Goal: Complete application form

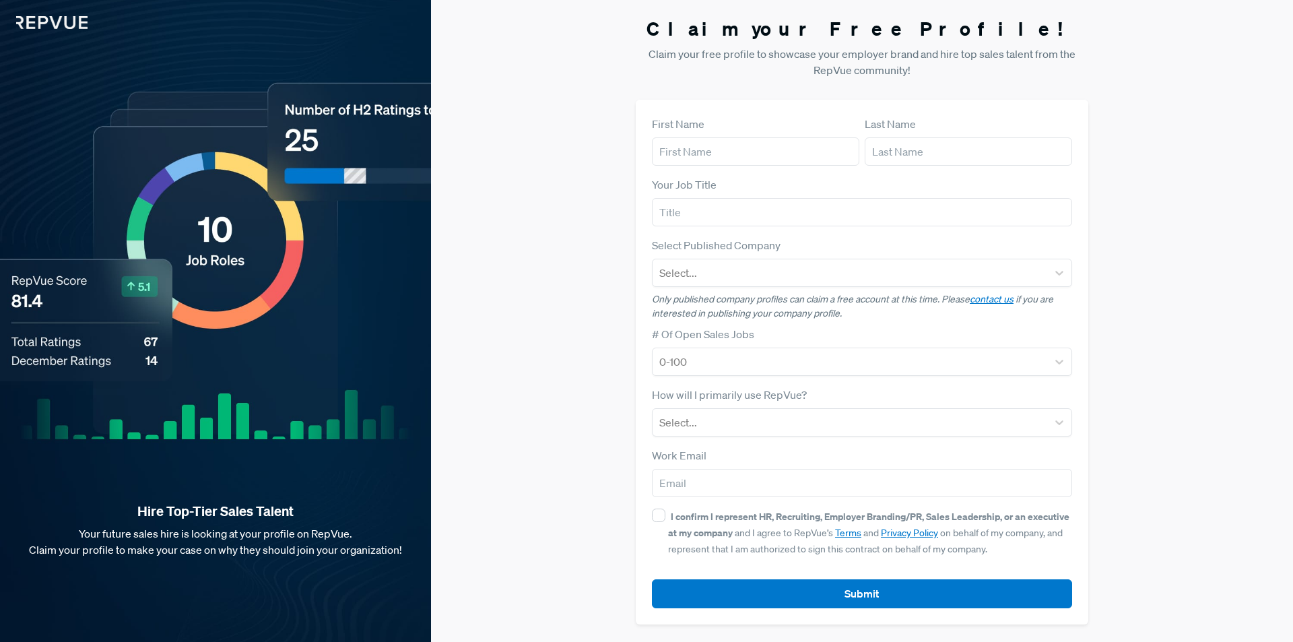
click at [779, 156] on input "text" at bounding box center [755, 151] width 207 height 28
type input "Divit"
type input "softlabs"
type input "Divit softlabs Private Limited"
type input "[EMAIL_ADDRESS][DOMAIN_NAME]"
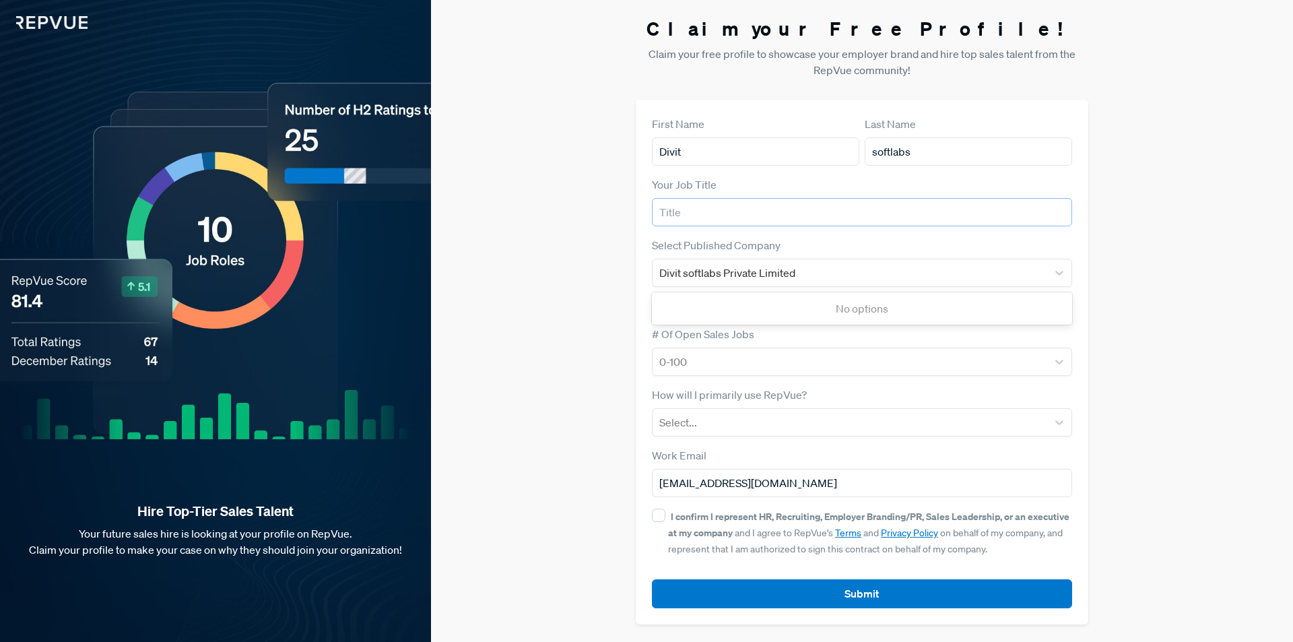
click at [754, 210] on input "text" at bounding box center [862, 212] width 420 height 28
click at [556, 319] on div "Claim your Free Profile! Claim your free profile to showcase your employer bran…" at bounding box center [862, 321] width 862 height 642
click at [851, 276] on div "Divit softlabs Private Limited" at bounding box center [849, 272] width 381 height 19
click at [826, 298] on div "No options" at bounding box center [862, 308] width 420 height 27
click at [745, 213] on input "text" at bounding box center [862, 212] width 420 height 28
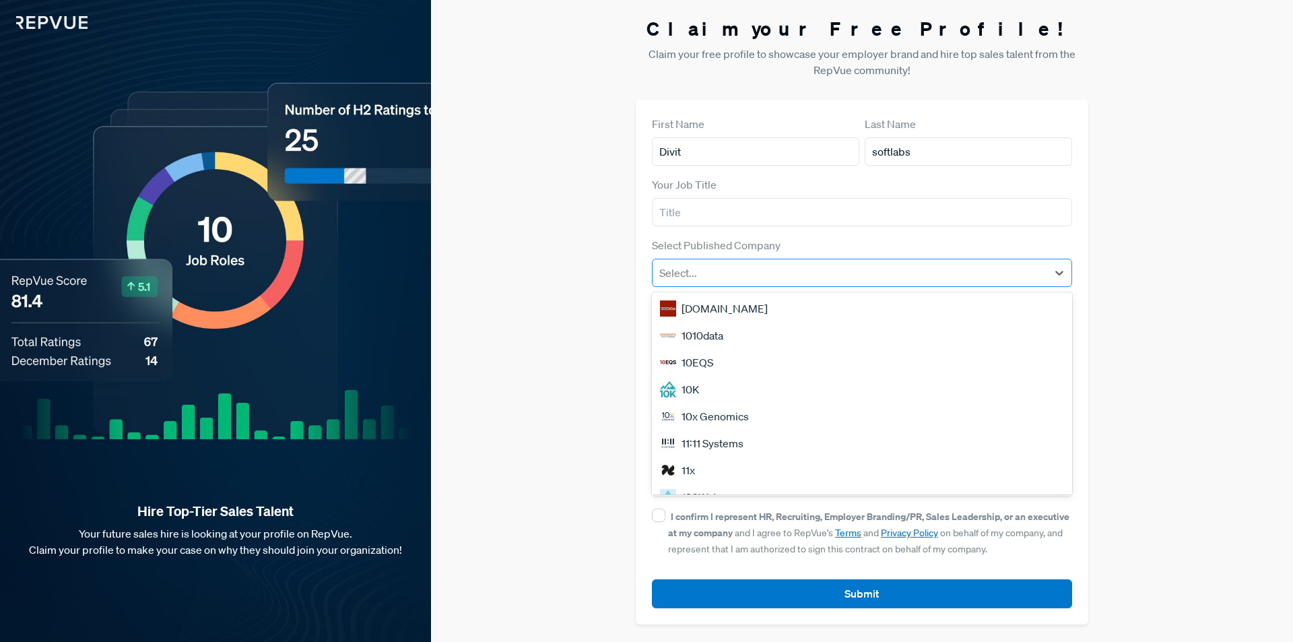
click at [757, 269] on div at bounding box center [849, 272] width 381 height 19
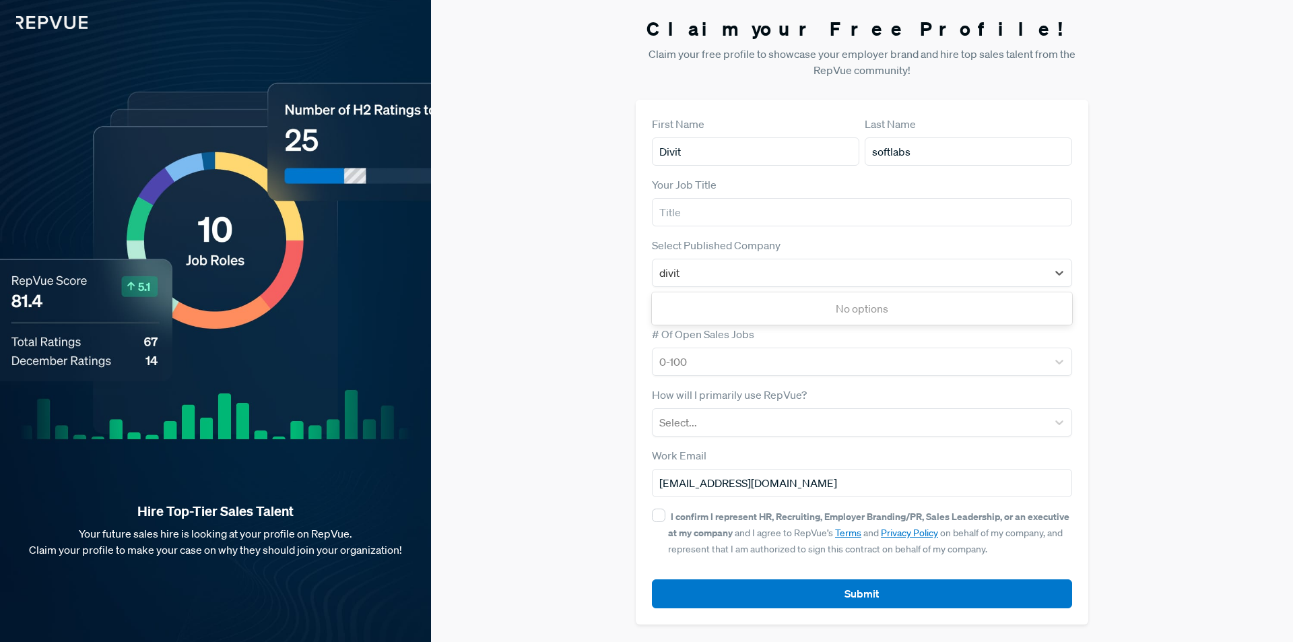
type input "divit"
click at [1112, 271] on div "Claim your Free Profile! Claim your free profile to showcase your employer bran…" at bounding box center [862, 321] width 862 height 642
click at [995, 300] on link "contact us" at bounding box center [992, 299] width 44 height 12
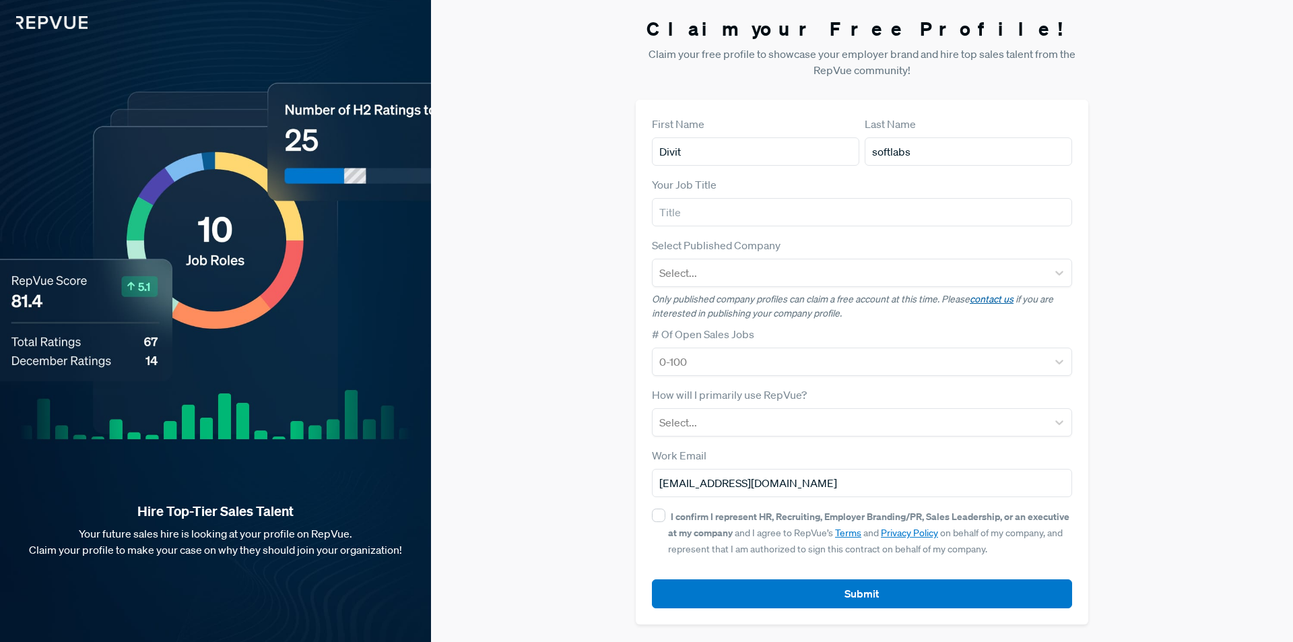
click at [988, 303] on link "contact us" at bounding box center [992, 299] width 44 height 12
click at [743, 275] on div at bounding box center [849, 272] width 381 height 19
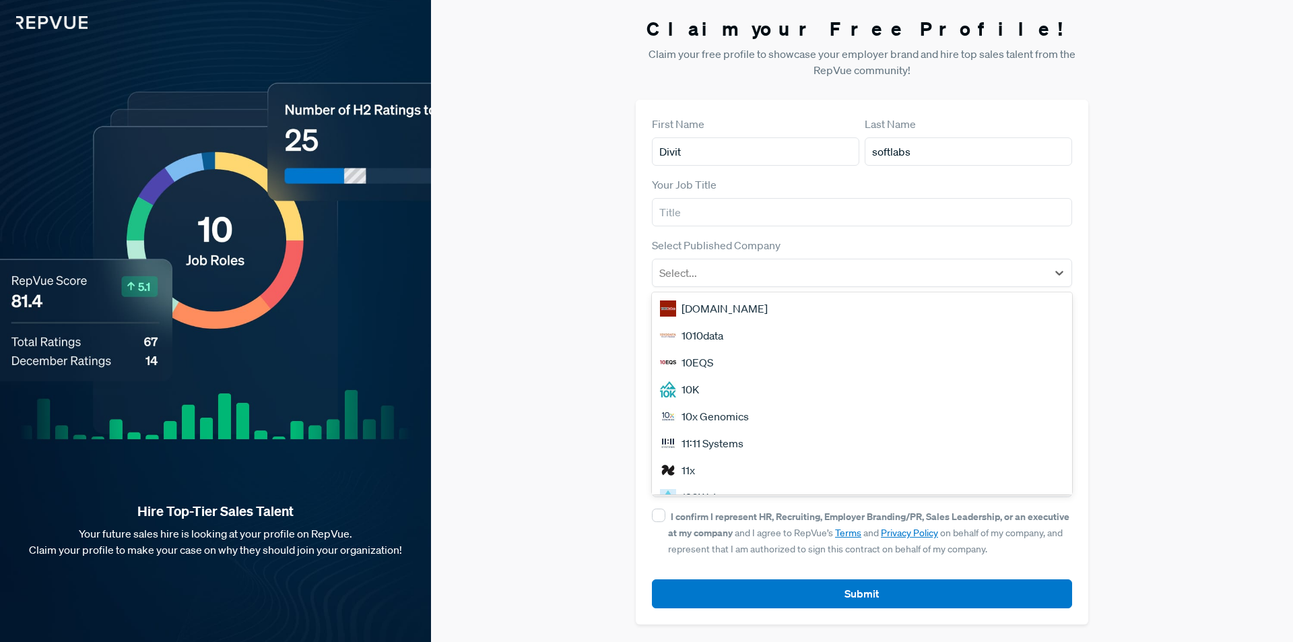
click at [746, 298] on div "[DOMAIN_NAME]" at bounding box center [862, 308] width 420 height 27
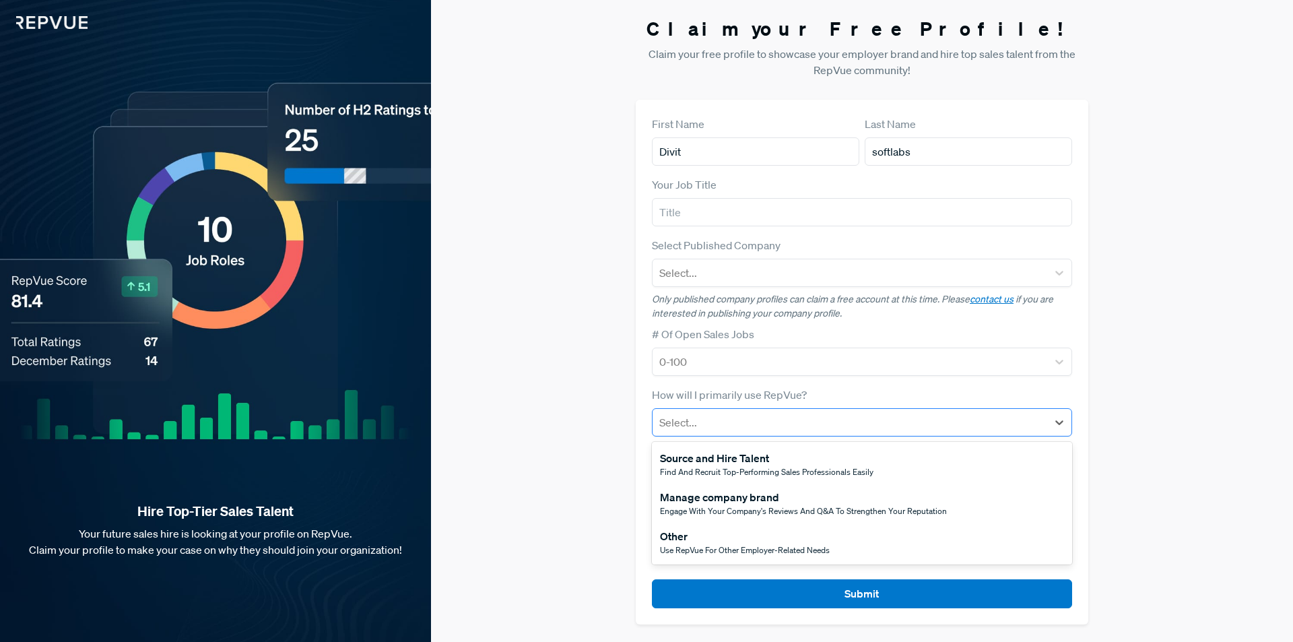
click at [939, 413] on div at bounding box center [849, 422] width 381 height 19
click at [1106, 250] on div "Claim your Free Profile! Claim your free profile to showcase your employer bran…" at bounding box center [862, 321] width 862 height 642
